Goal: Book appointment/travel/reservation

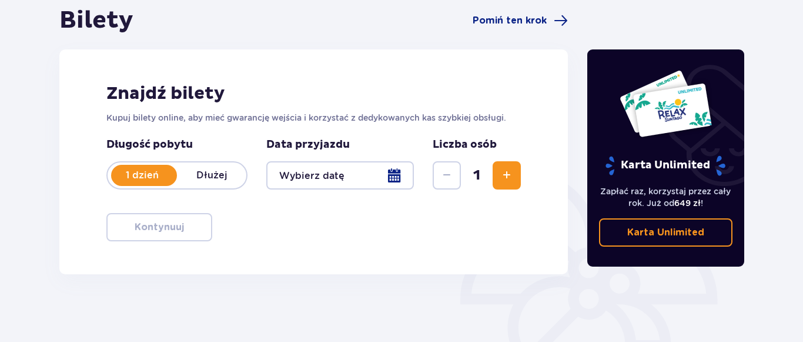
scroll to position [120, 0]
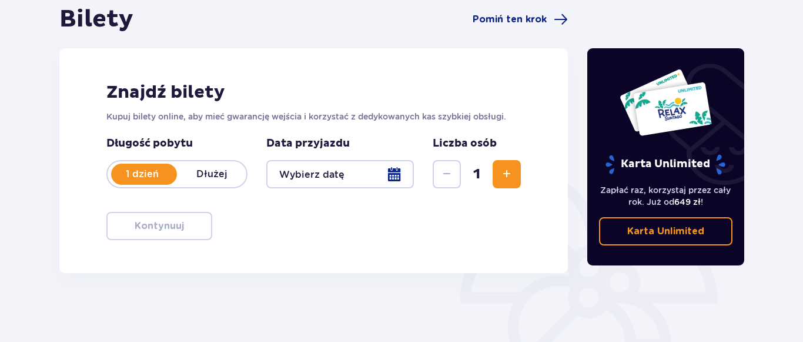
click at [398, 179] on div at bounding box center [340, 174] width 148 height 28
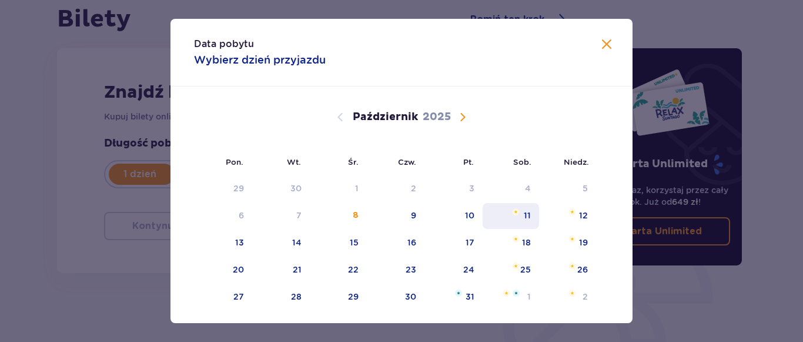
click at [522, 215] on div "11" at bounding box center [511, 216] width 57 height 26
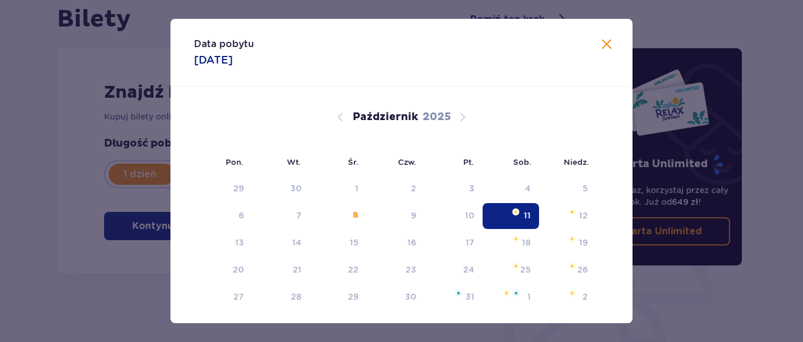
type input "[DATE]"
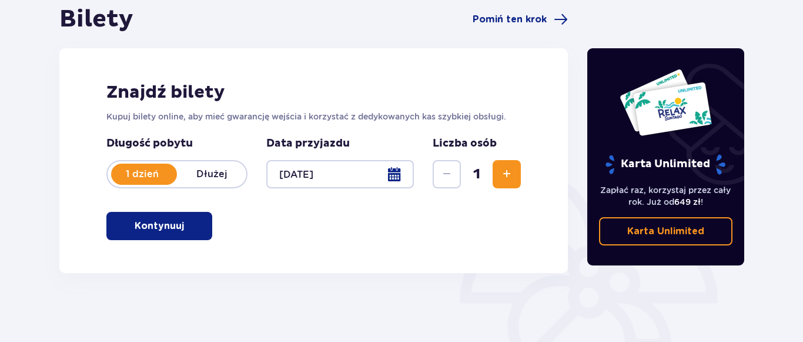
click at [507, 174] on span "Zwiększ" at bounding box center [507, 174] width 14 height 14
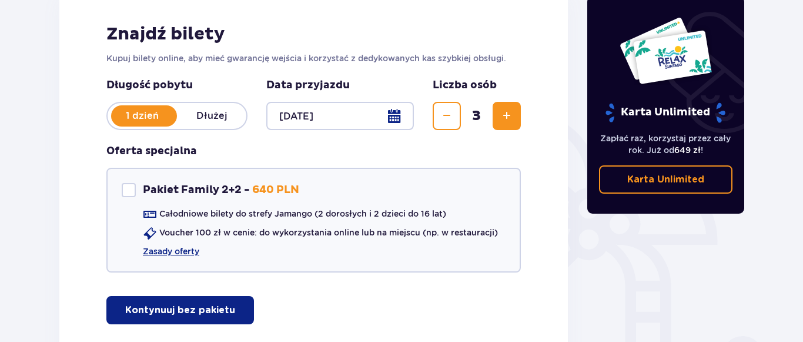
scroll to position [180, 0]
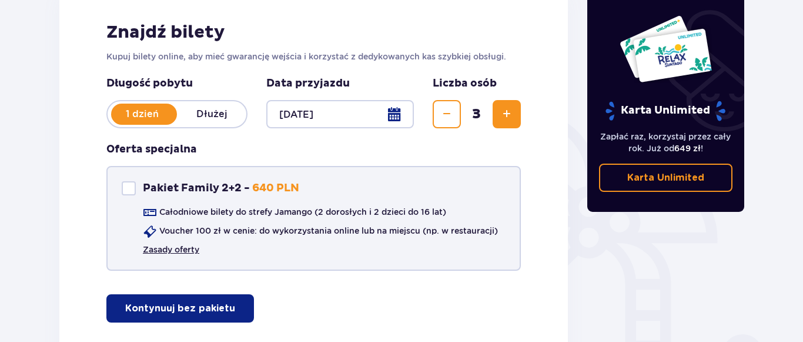
click at [183, 250] on link "Zasady oferty" at bounding box center [171, 249] width 56 height 12
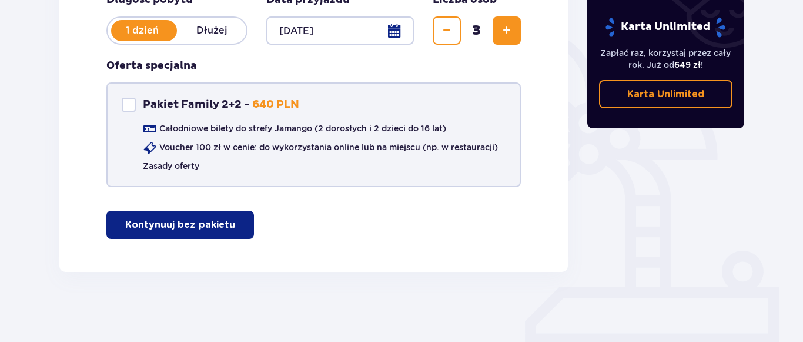
scroll to position [264, 0]
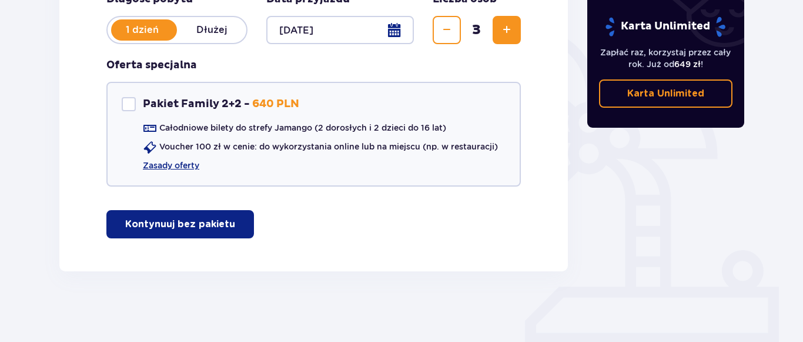
click at [208, 230] on p "Kontynuuj bez pakietu" at bounding box center [180, 224] width 110 height 13
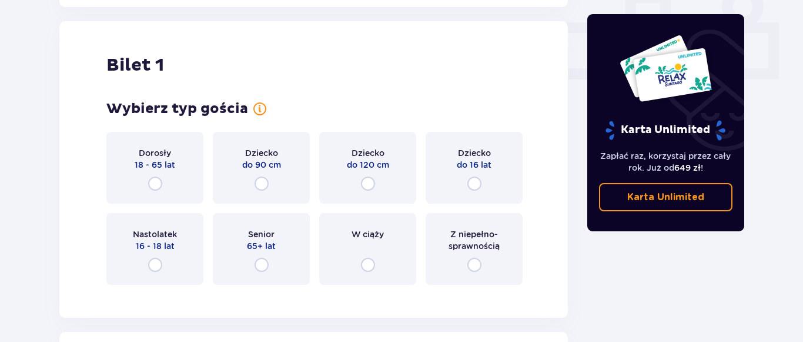
scroll to position [535, 0]
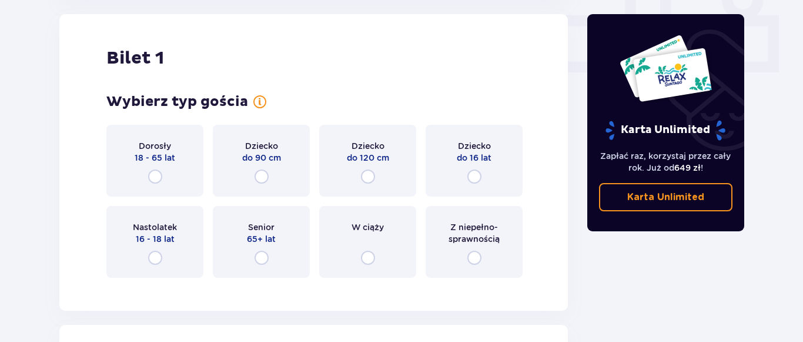
click at [154, 179] on input "radio" at bounding box center [155, 176] width 14 height 14
radio input "true"
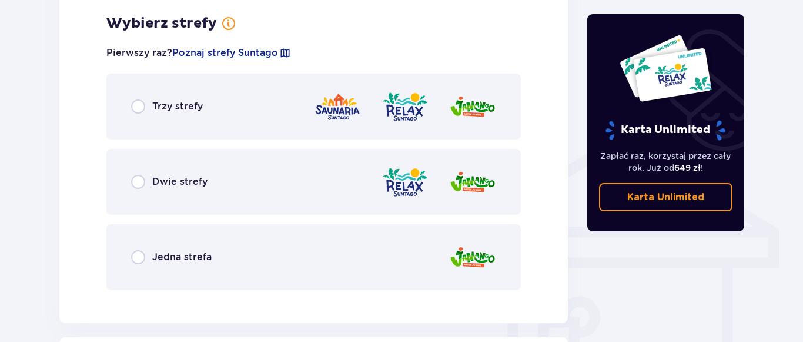
scroll to position [822, 0]
click at [134, 181] on input "radio" at bounding box center [138, 181] width 14 height 14
radio input "true"
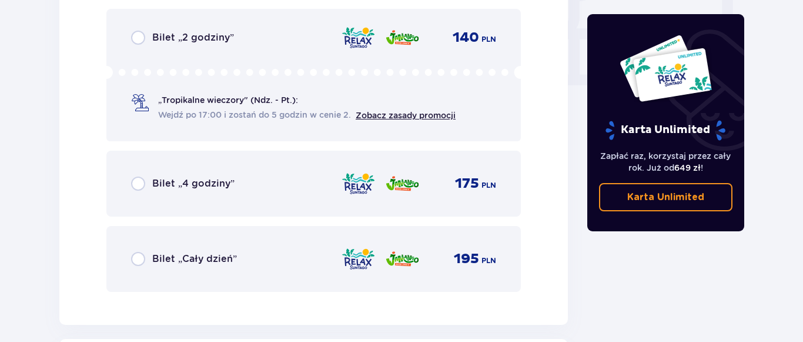
scroll to position [1180, 0]
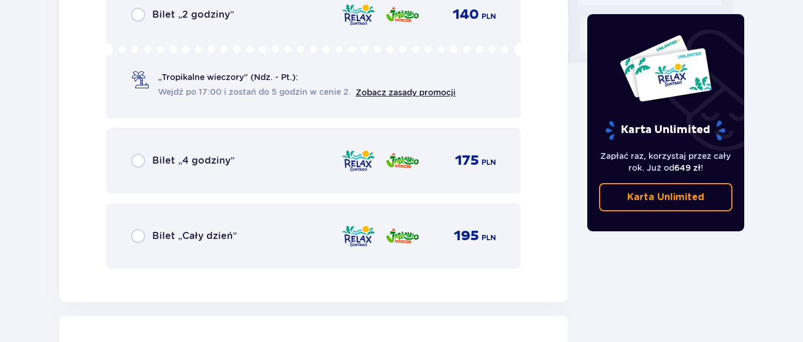
click at [140, 235] on input "radio" at bounding box center [138, 236] width 14 height 14
radio input "true"
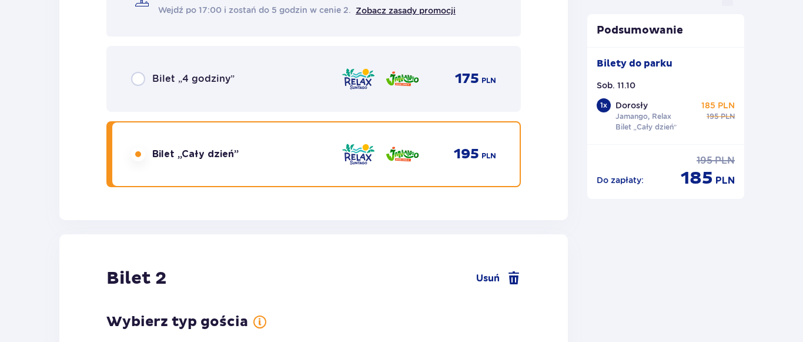
scroll to position [1482, 0]
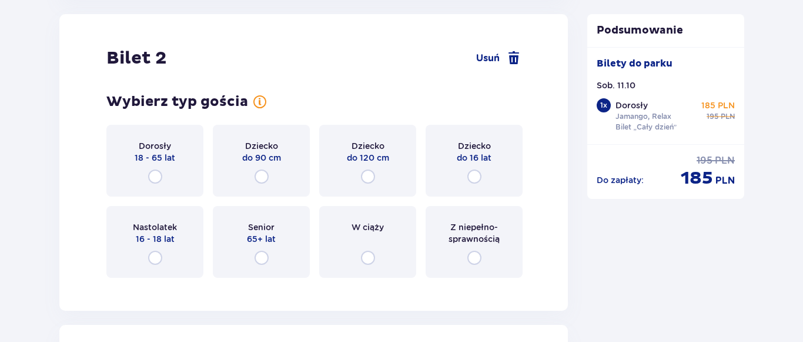
click at [159, 178] on input "radio" at bounding box center [155, 176] width 14 height 14
radio input "true"
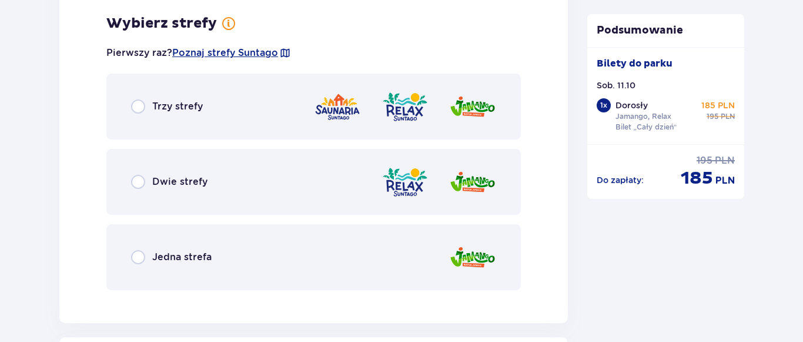
scroll to position [1769, 0]
click at [136, 178] on input "radio" at bounding box center [138, 181] width 14 height 14
radio input "true"
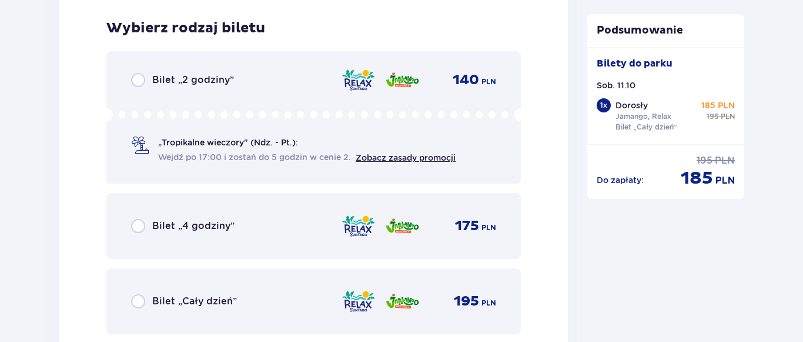
scroll to position [2067, 0]
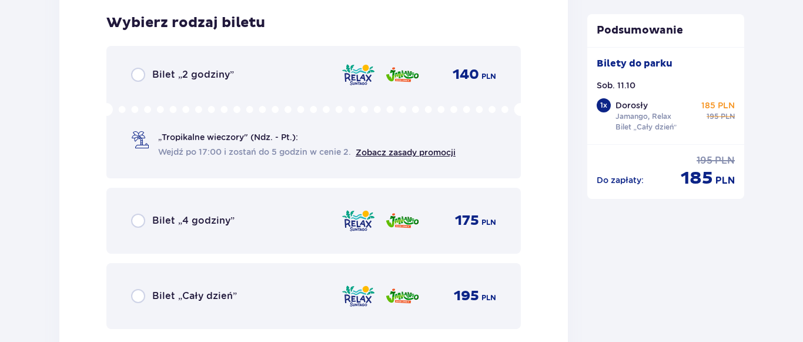
click at [135, 295] on input "radio" at bounding box center [138, 296] width 14 height 14
radio input "true"
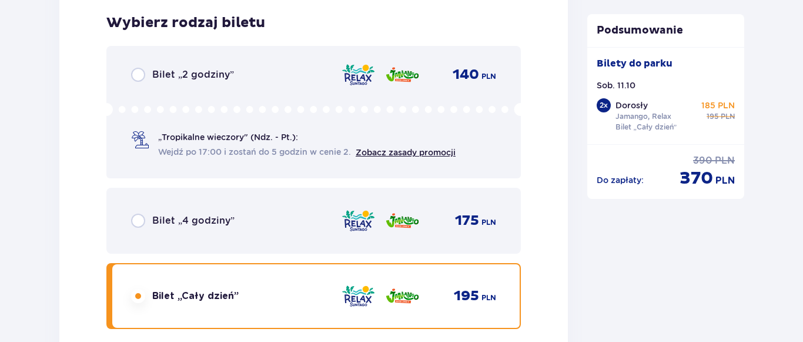
scroll to position [2429, 0]
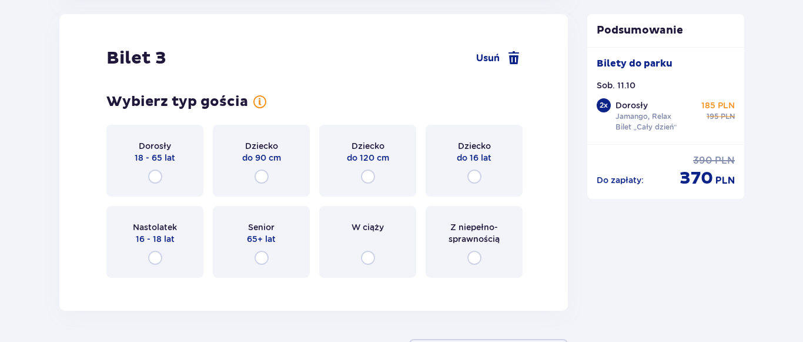
click at [364, 177] on input "radio" at bounding box center [368, 176] width 14 height 14
radio input "true"
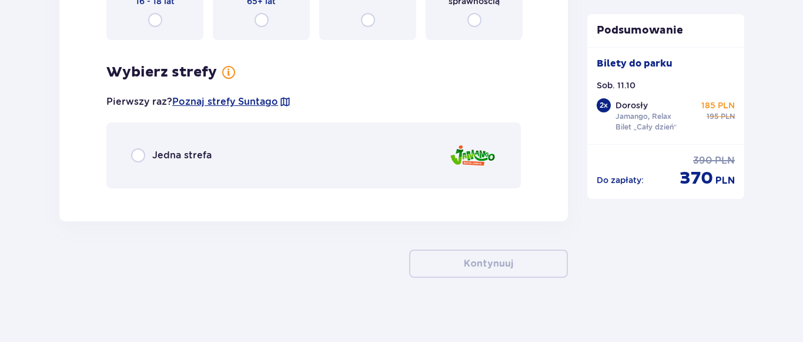
scroll to position [2673, 0]
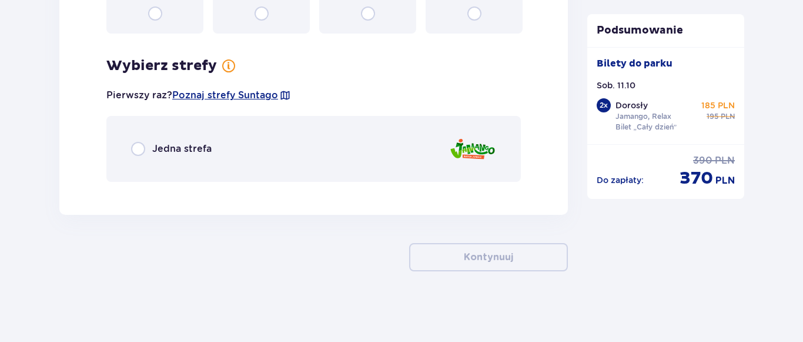
click at [137, 152] on input "radio" at bounding box center [138, 149] width 14 height 14
radio input "true"
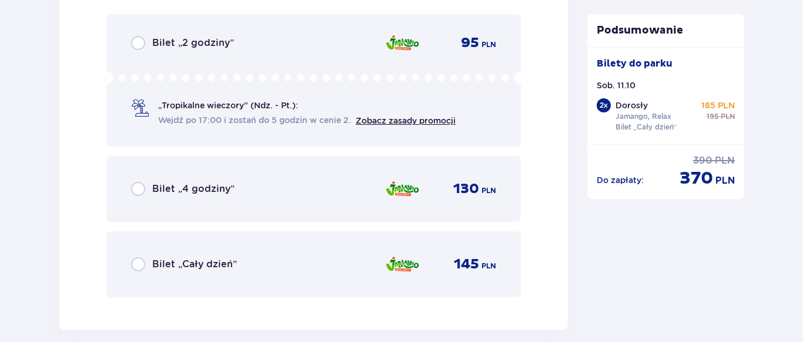
scroll to position [2924, 0]
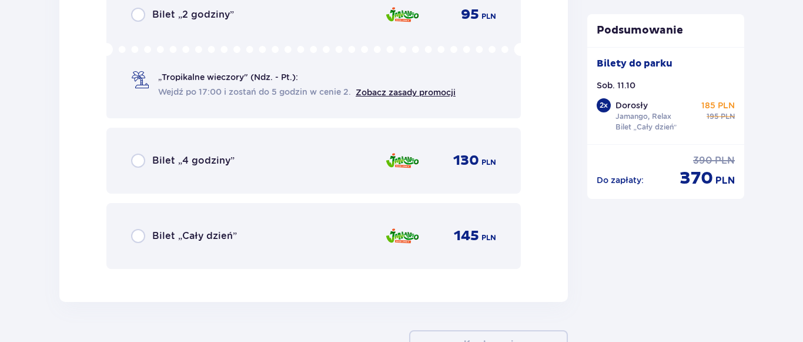
click at [140, 236] on input "radio" at bounding box center [138, 236] width 14 height 14
radio input "true"
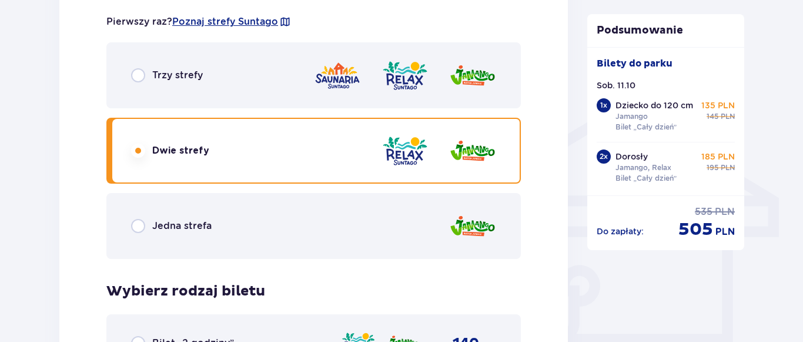
scroll to position [553, 0]
